Goal: Navigation & Orientation: Find specific page/section

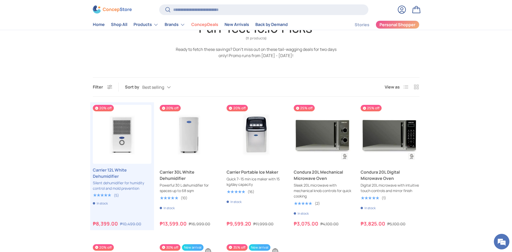
scroll to position [232, 0]
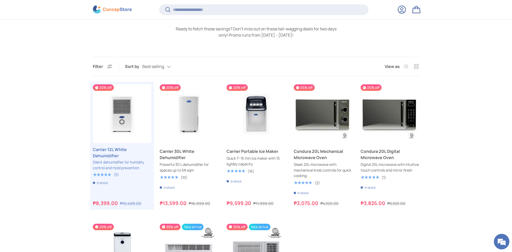
click at [109, 67] on button "Filter Filter & Sort" at bounding box center [102, 67] width 19 height 6
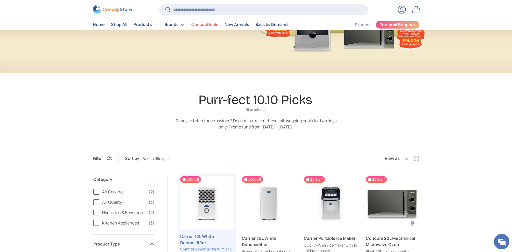
scroll to position [134, 0]
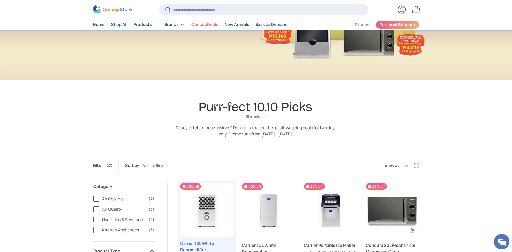
click at [94, 165] on span "Filter" at bounding box center [98, 165] width 10 height 6
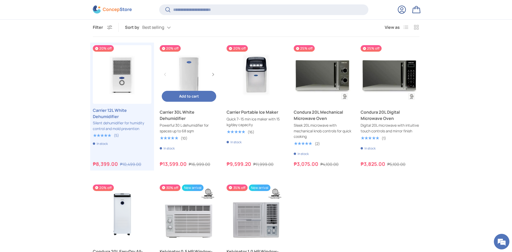
scroll to position [239, 0]
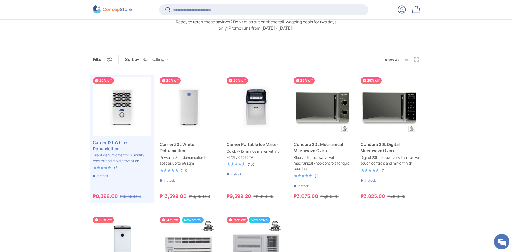
click at [102, 58] on span "Filter" at bounding box center [98, 60] width 10 height 6
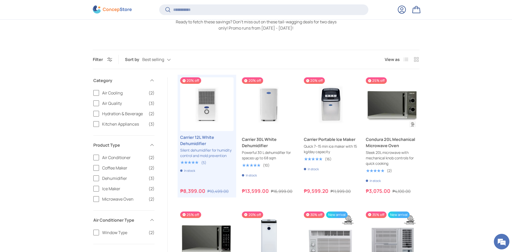
scroll to position [0, 0]
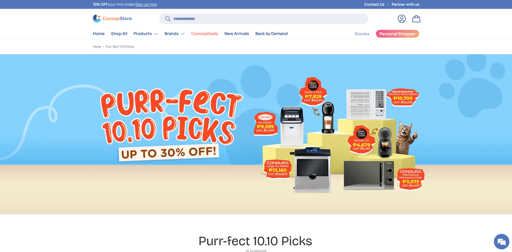
click at [109, 19] on img at bounding box center [112, 19] width 39 height 8
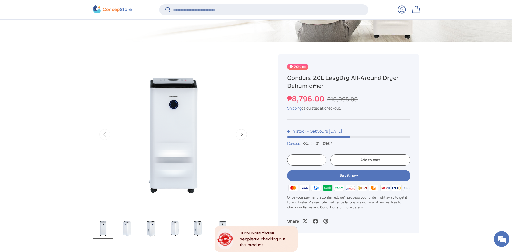
scroll to position [206, 0]
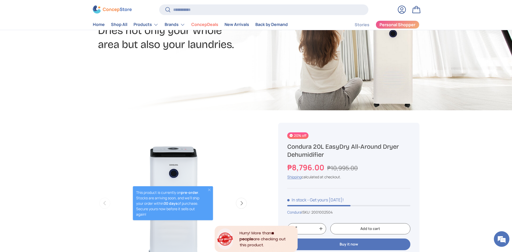
scroll to position [99, 0]
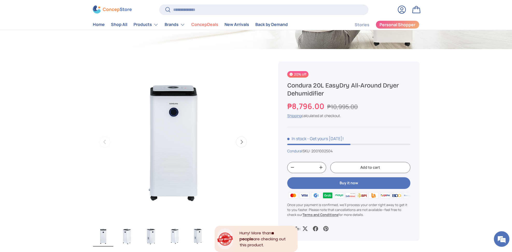
scroll to position [157, 0]
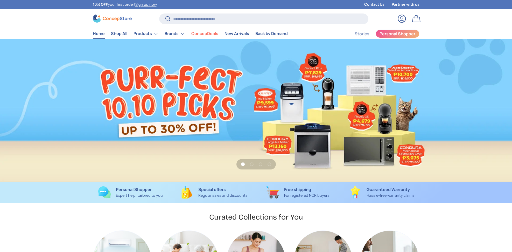
scroll to position [1342, 2120]
click at [213, 73] on link "1 of 4" at bounding box center [256, 110] width 512 height 143
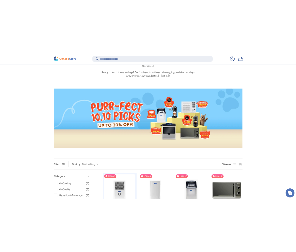
scroll to position [62, 0]
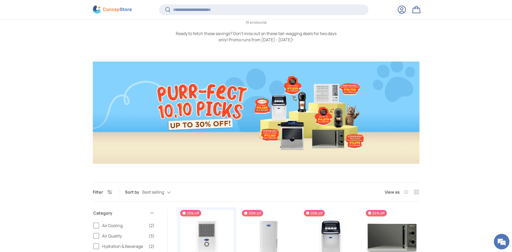
click at [487, 87] on div at bounding box center [256, 112] width 512 height 102
drag, startPoint x: 487, startPoint y: 87, endPoint x: 498, endPoint y: 89, distance: 10.8
click at [493, 89] on div at bounding box center [256, 112] width 512 height 102
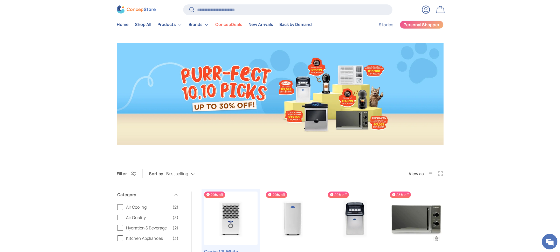
scroll to position [62, 0]
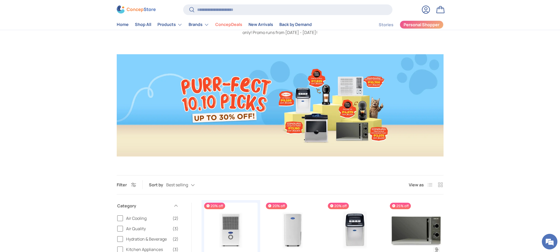
scroll to position [51, 0]
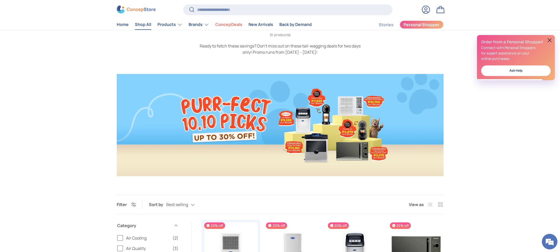
click at [147, 26] on link "Shop All" at bounding box center [143, 25] width 16 height 10
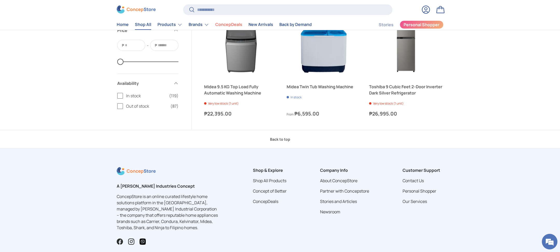
scroll to position [8141, 0]
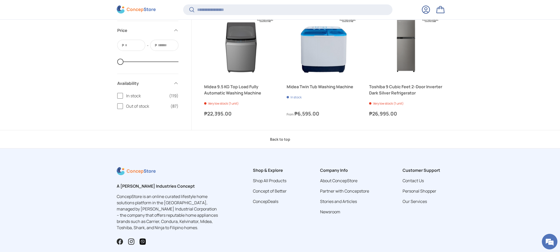
click at [133, 99] on span "In stock" at bounding box center [146, 96] width 40 height 6
click at [134, 97] on span "In stock" at bounding box center [146, 96] width 40 height 6
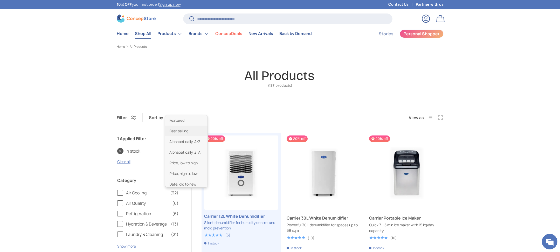
click at [188, 114] on div "Best selling Featured Best selling Alphabetically, A-Z Alphabetically, Z-A Pric…" at bounding box center [185, 117] width 39 height 9
click at [187, 171] on li "Date, old to new" at bounding box center [186, 172] width 42 height 11
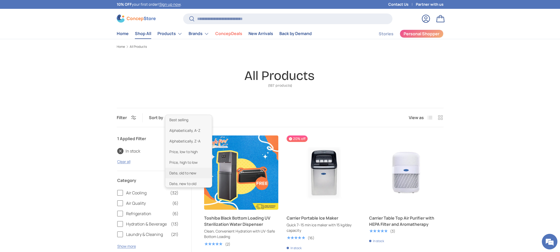
click at [199, 118] on div "Date, old to new Featured Best selling Alphabetically, A-Z Alphabetically, Z-A …" at bounding box center [189, 117] width 47 height 9
click at [193, 181] on li "Date, new to old" at bounding box center [188, 182] width 47 height 11
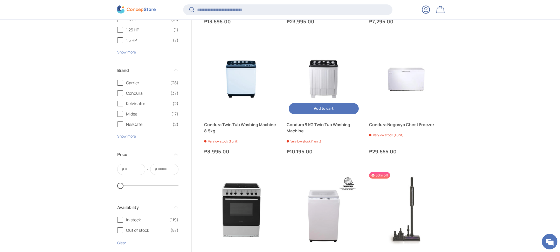
scroll to position [1621, 0]
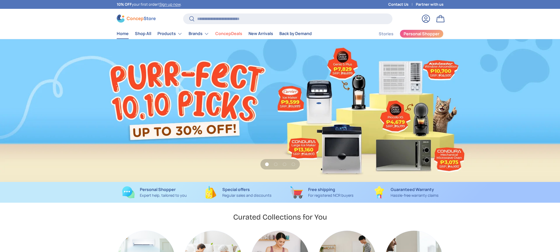
scroll to position [1342, 2120]
click at [240, 65] on link "1 of 4" at bounding box center [280, 110] width 560 height 143
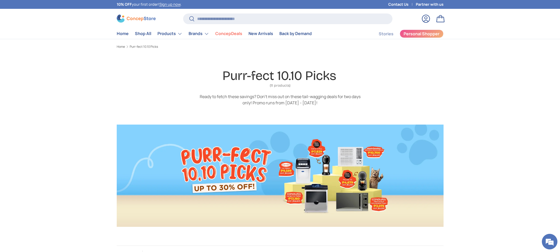
click at [128, 16] on img at bounding box center [136, 19] width 39 height 8
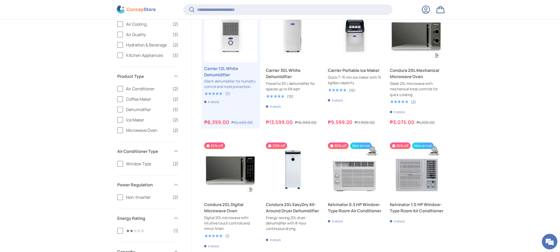
scroll to position [363, 0]
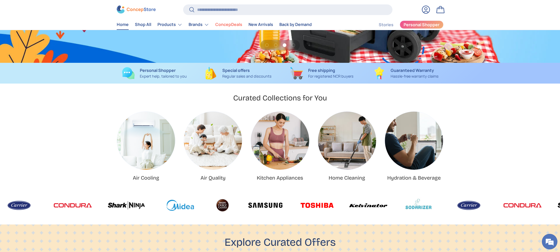
scroll to position [0, 1120]
